Goal: Transaction & Acquisition: Purchase product/service

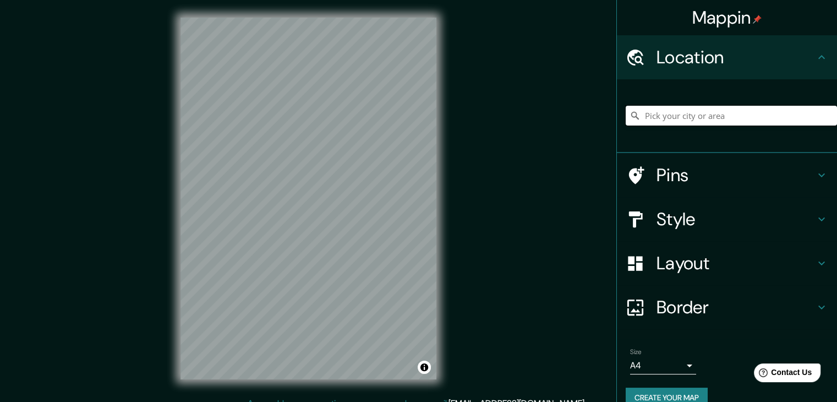
click at [648, 115] on input "Pick your city or area" at bounding box center [731, 116] width 211 height 20
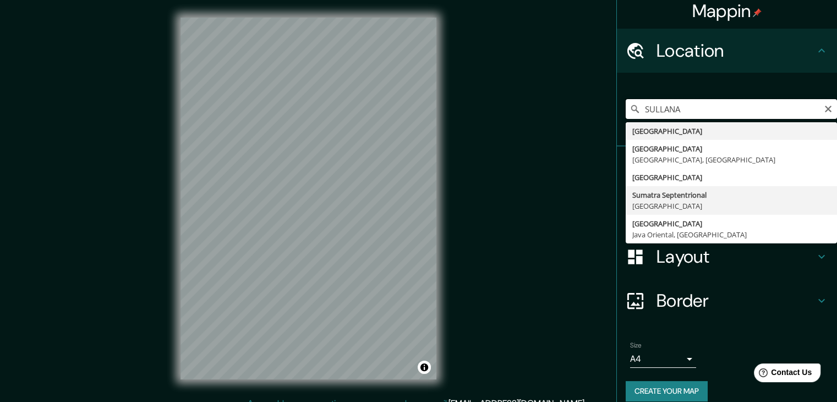
scroll to position [19, 0]
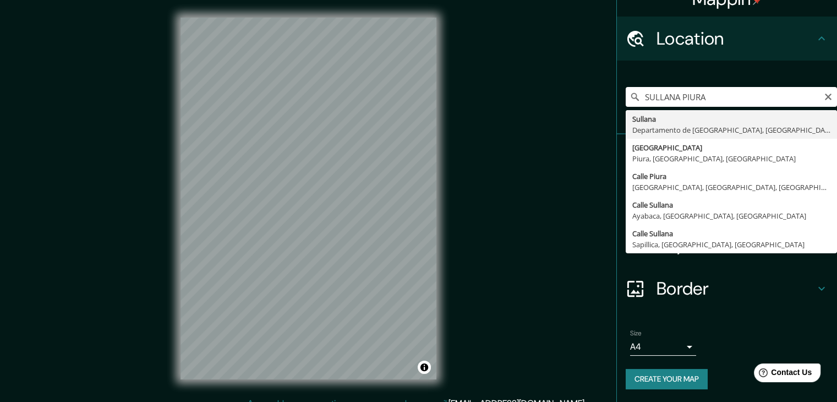
type input "[GEOGRAPHIC_DATA], [GEOGRAPHIC_DATA], [GEOGRAPHIC_DATA]"
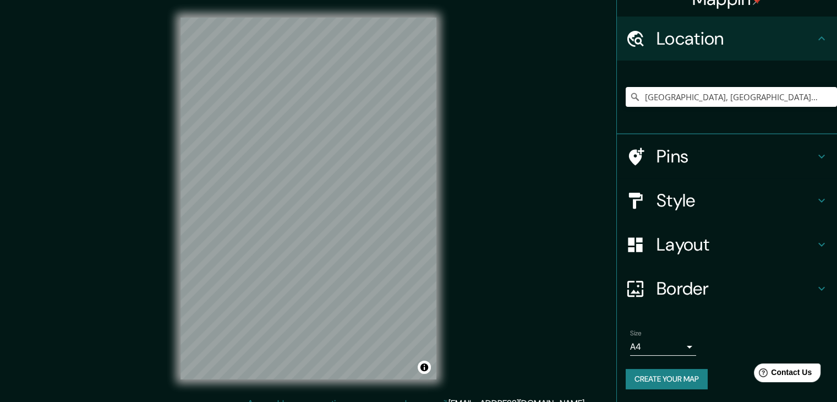
click at [437, 111] on div "© Mapbox © OpenStreetMap Improve this map" at bounding box center [308, 198] width 291 height 397
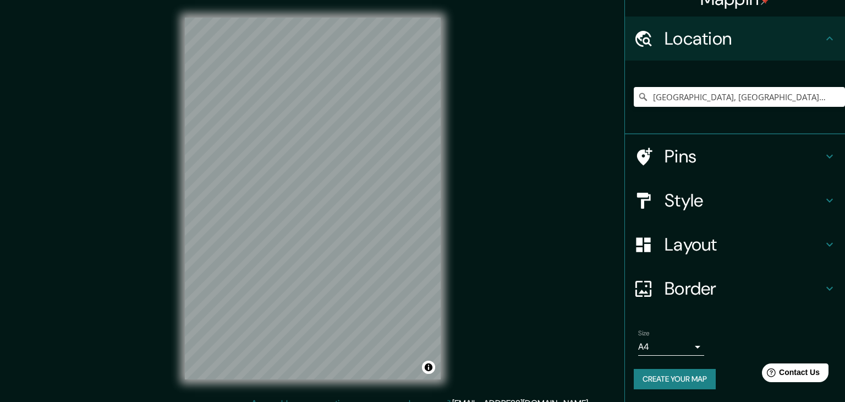
click at [665, 351] on body "Mappin Location Sullana, Departamento de Piura, Perú Pins Style Layout Border C…" at bounding box center [422, 201] width 845 height 402
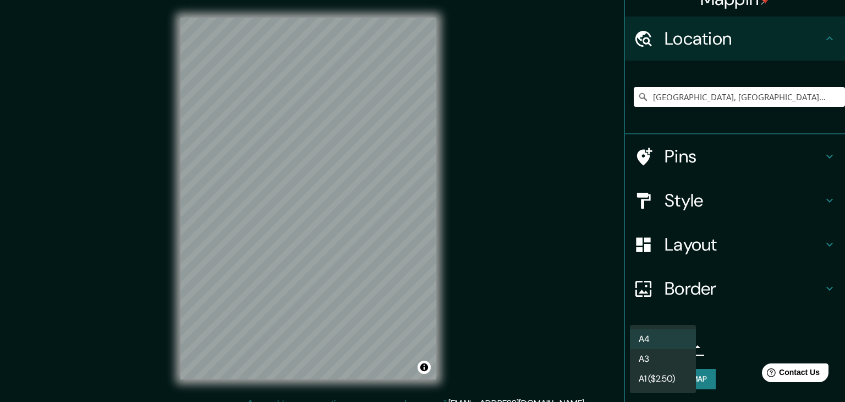
click at [656, 371] on li "A1 ($2.50)" at bounding box center [663, 379] width 66 height 20
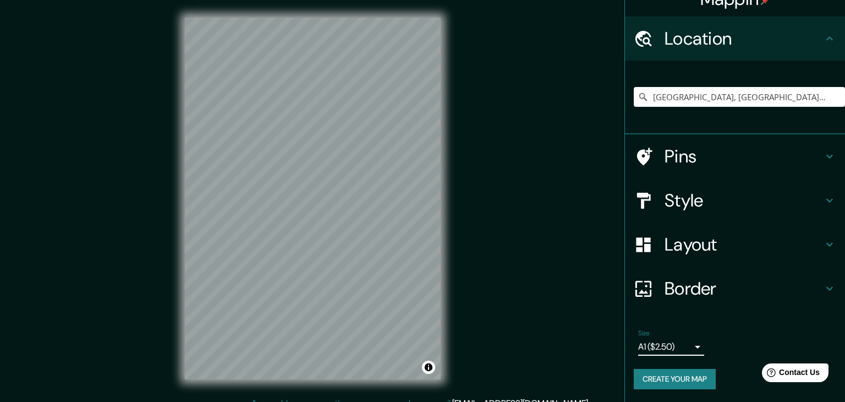
click at [665, 344] on body "Mappin Location Sullana, Departamento de Piura, Perú Pins Style Layout Border C…" at bounding box center [422, 201] width 845 height 402
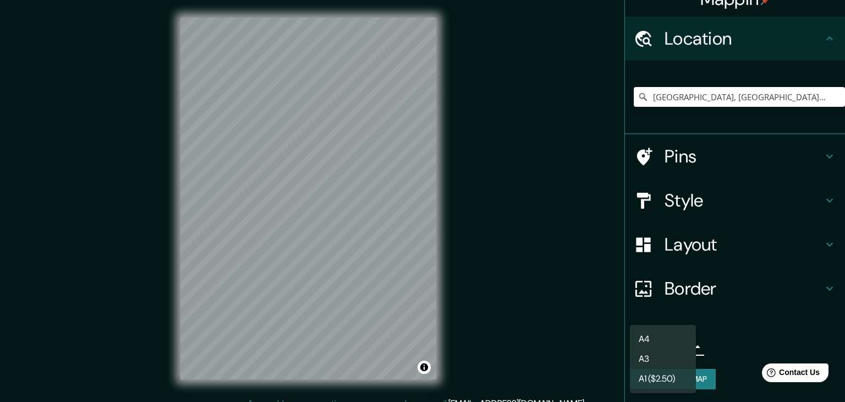
click at [659, 363] on li "A3" at bounding box center [663, 359] width 66 height 20
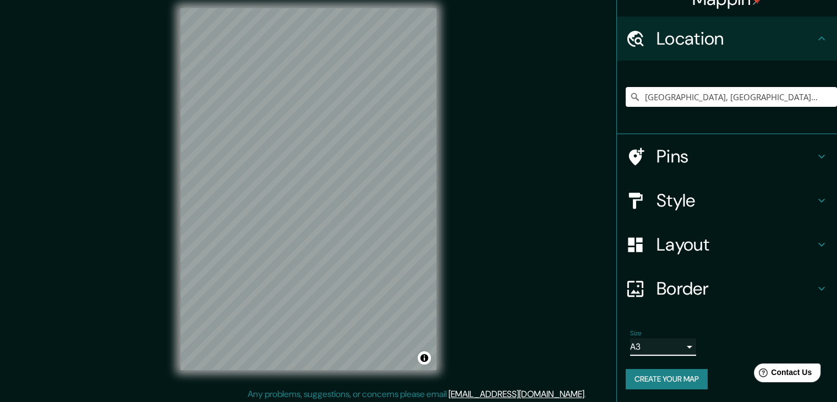
scroll to position [13, 0]
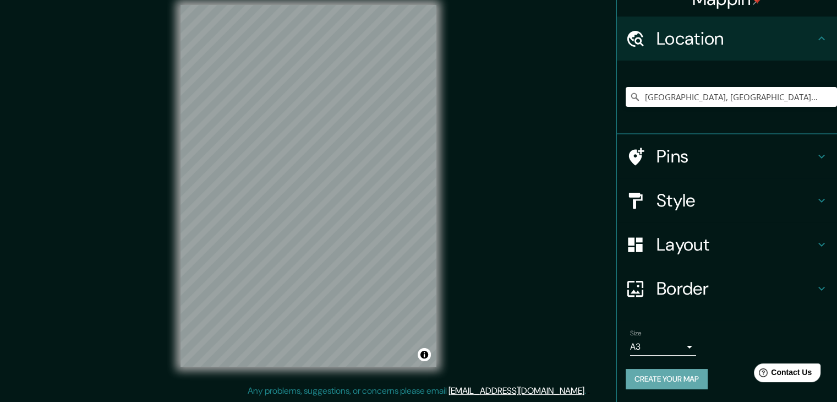
click at [678, 375] on button "Create your map" at bounding box center [667, 379] width 82 height 20
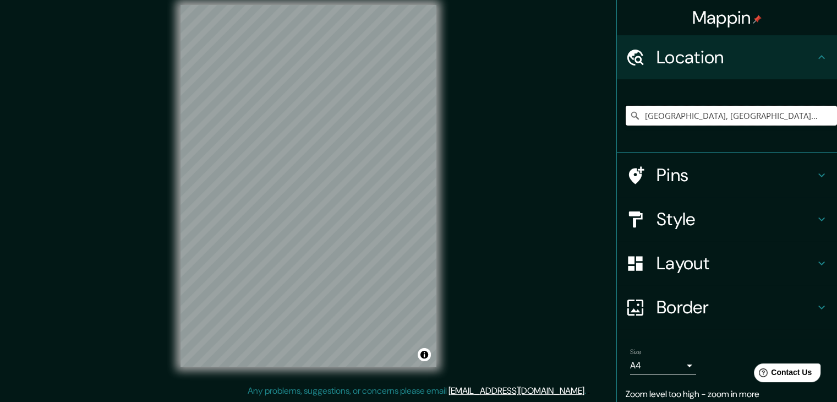
click at [693, 111] on input "[GEOGRAPHIC_DATA], [GEOGRAPHIC_DATA], [GEOGRAPHIC_DATA]" at bounding box center [731, 116] width 211 height 20
click at [797, 122] on input "[GEOGRAPHIC_DATA], [GEOGRAPHIC_DATA], [GEOGRAPHIC_DATA]" at bounding box center [731, 116] width 211 height 20
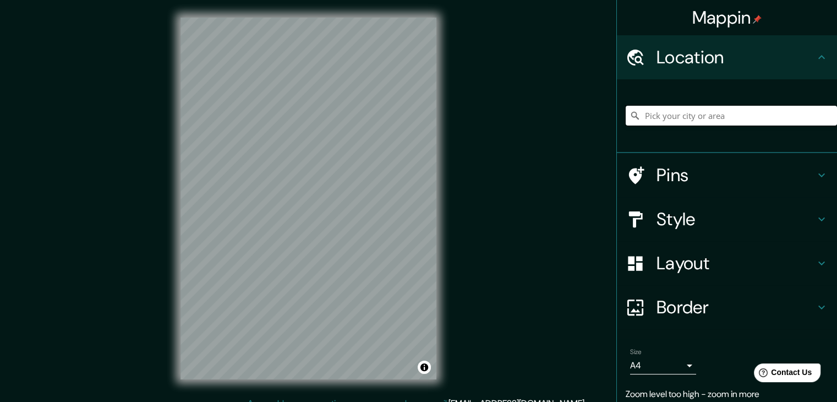
click at [700, 116] on input "Pick your city or area" at bounding box center [731, 116] width 211 height 20
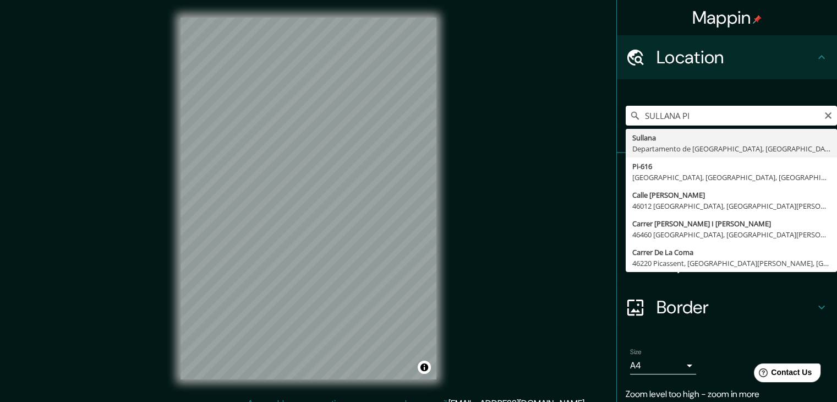
type input "[GEOGRAPHIC_DATA], [GEOGRAPHIC_DATA], [GEOGRAPHIC_DATA]"
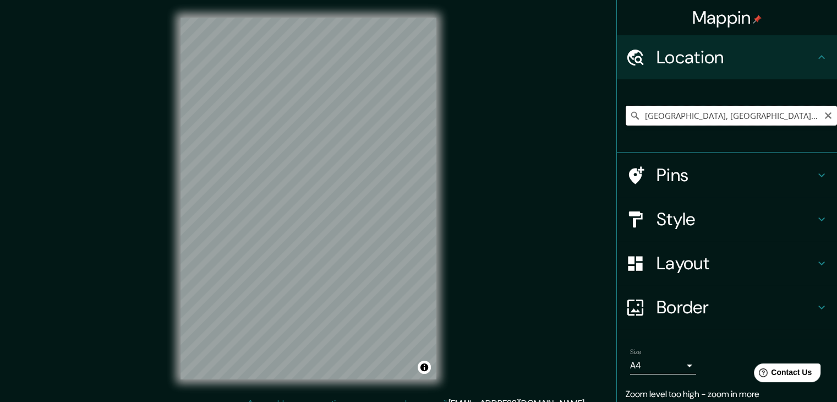
click at [701, 119] on input "Sullana, Departamento de Piura, Perú" at bounding box center [731, 116] width 211 height 20
click at [803, 119] on input "Sullana, Departamento de Piura, Perú" at bounding box center [731, 116] width 211 height 20
drag, startPoint x: 794, startPoint y: 114, endPoint x: 562, endPoint y: 115, distance: 231.6
click at [562, 115] on div "Mappin Location Sullana, Departamento de Piura, Perú Pins Style Layout Border C…" at bounding box center [418, 207] width 837 height 414
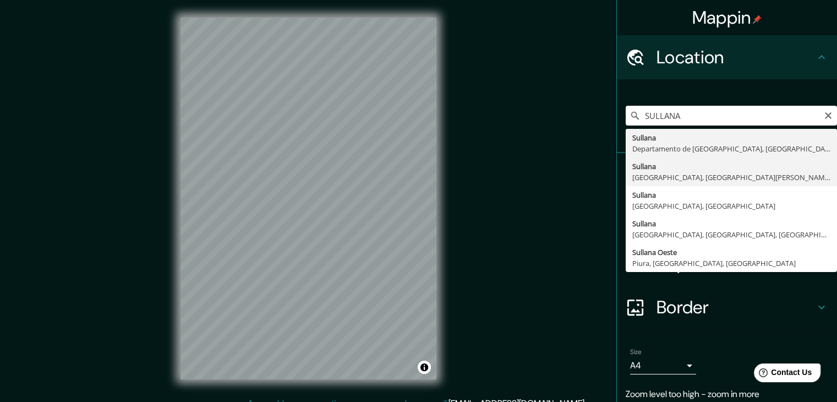
type input "Sullana, Departamento de Piura, Perú"
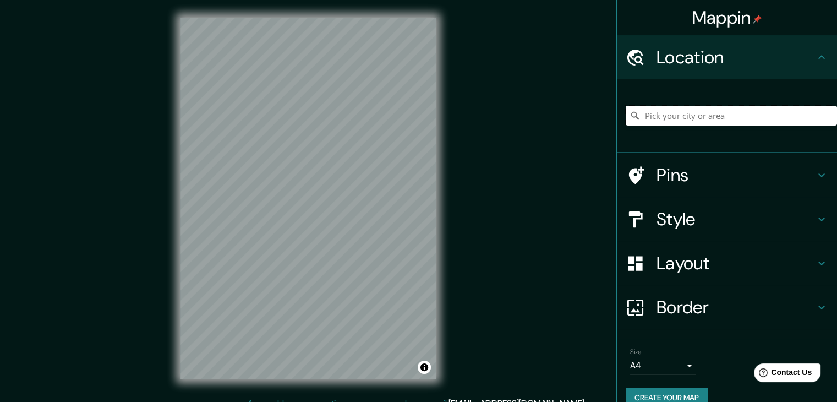
click at [678, 114] on input "Pick your city or area" at bounding box center [731, 116] width 211 height 20
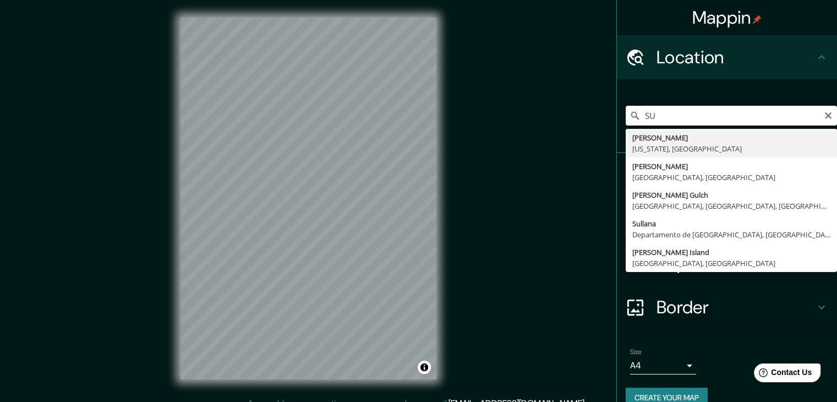
type input "S"
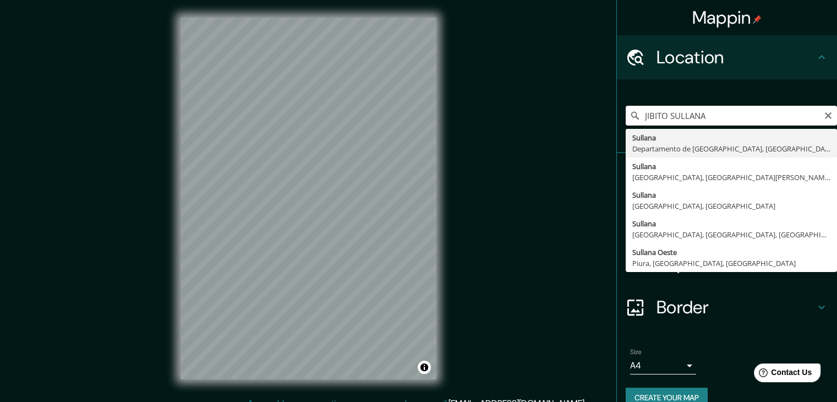
type input "[GEOGRAPHIC_DATA], [GEOGRAPHIC_DATA], [GEOGRAPHIC_DATA]"
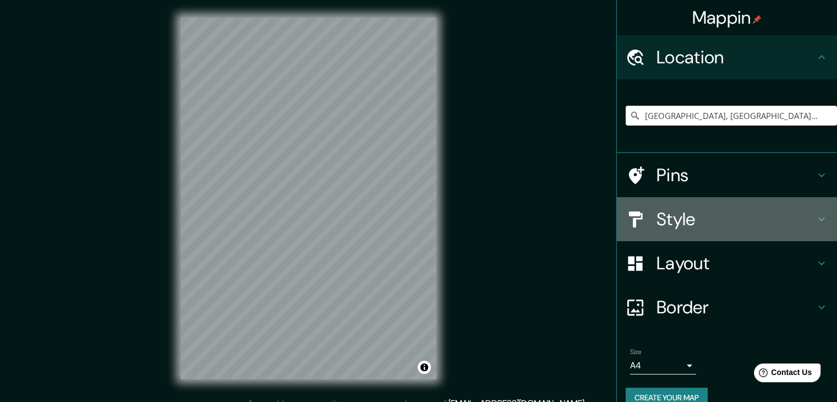
click at [656, 218] on h4 "Style" at bounding box center [735, 219] width 158 height 22
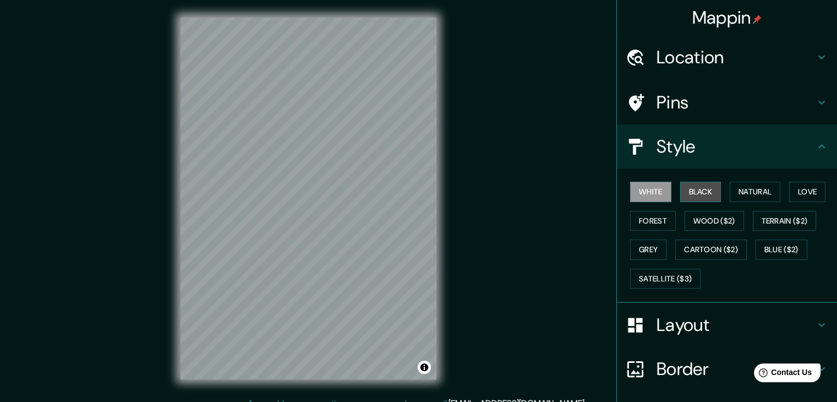
click at [684, 185] on button "Black" at bounding box center [700, 192] width 41 height 20
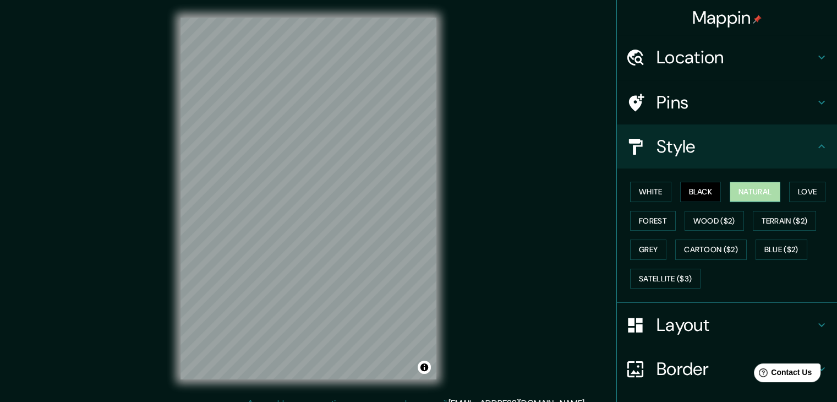
click at [769, 188] on button "Natural" at bounding box center [755, 192] width 51 height 20
